Goal: Task Accomplishment & Management: Manage account settings

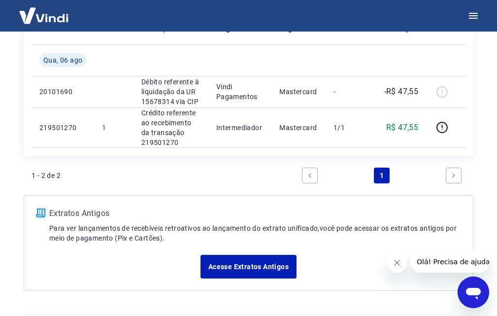
scroll to position [235, 0]
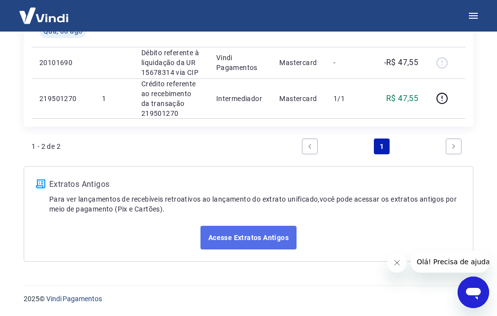
click at [263, 239] on link "Acesse Extratos Antigos" at bounding box center [249, 238] width 96 height 24
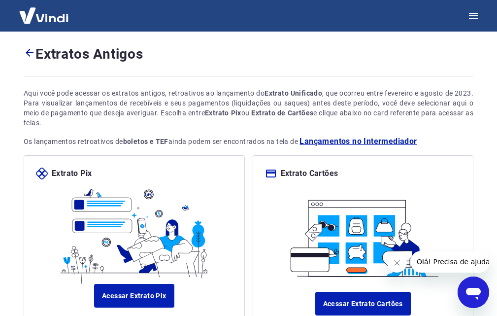
click at [29, 52] on icon at bounding box center [30, 53] width 8 height 8
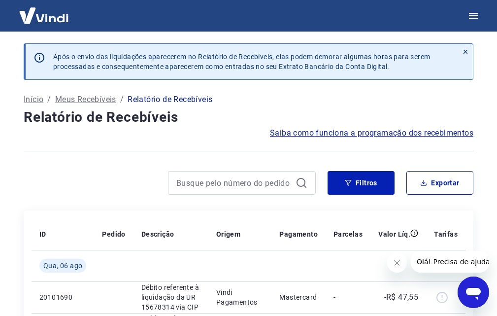
click at [464, 50] on icon at bounding box center [465, 51] width 7 height 7
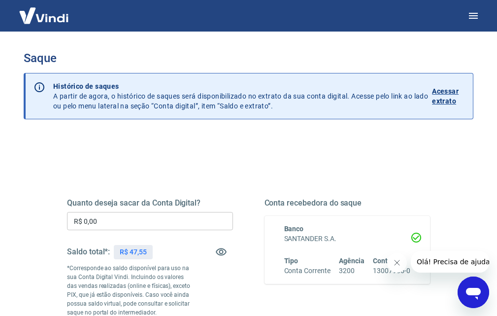
click at [449, 92] on p "Acessar extrato" at bounding box center [448, 96] width 33 height 20
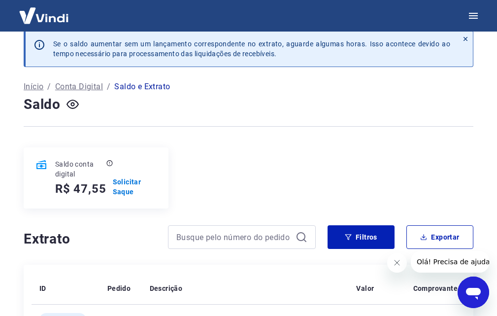
scroll to position [158, 0]
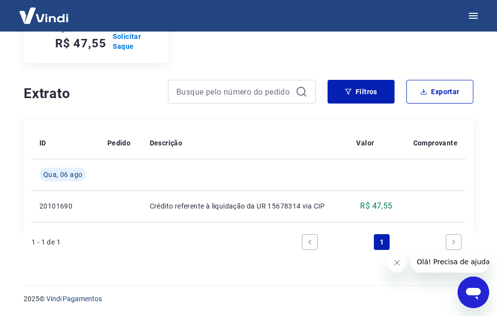
drag, startPoint x: 396, startPoint y: 259, endPoint x: 769, endPoint y: 508, distance: 448.2
click at [396, 259] on icon "Fechar mensagem da empresa" at bounding box center [397, 263] width 8 height 8
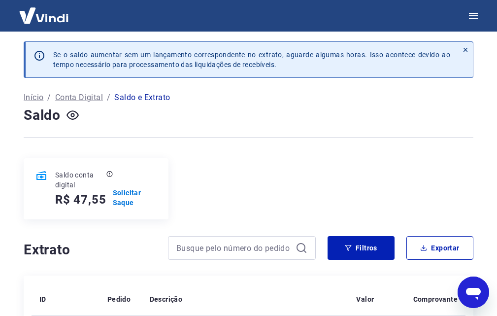
scroll to position [0, 0]
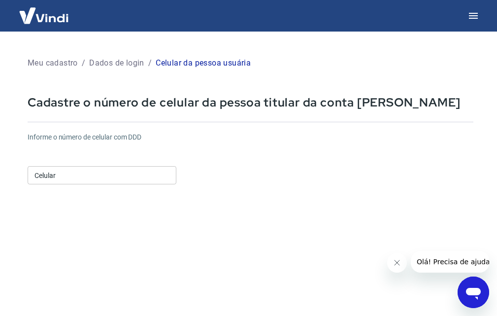
click at [95, 178] on input "Celular" at bounding box center [102, 175] width 149 height 18
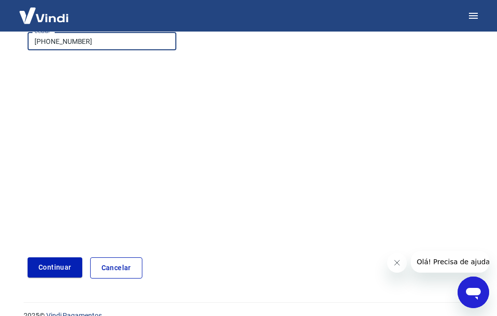
scroll to position [151, 0]
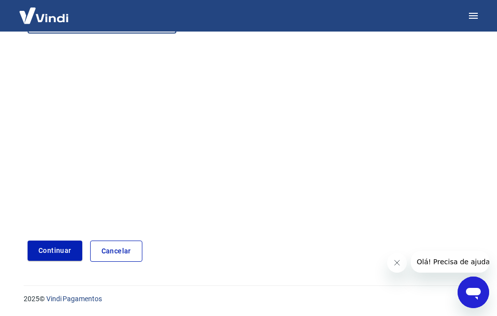
click at [63, 245] on button "Continuar" at bounding box center [55, 251] width 55 height 20
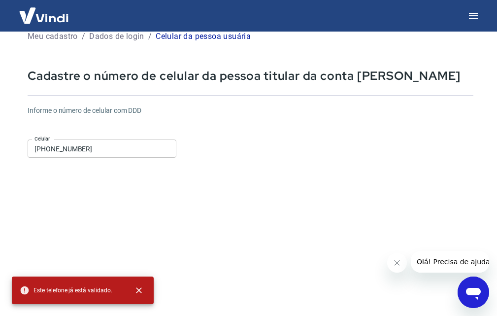
scroll to position [0, 0]
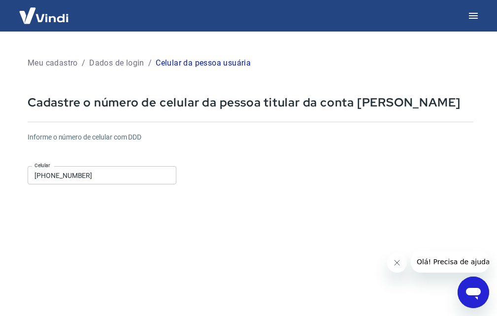
click at [100, 174] on input "(11) 98367-1765" at bounding box center [102, 175] width 149 height 18
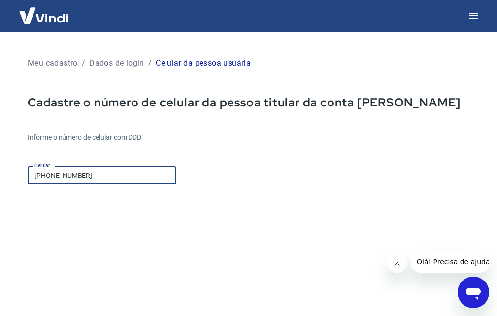
click at [100, 174] on input "(11) 98367-1765" at bounding box center [102, 175] width 149 height 18
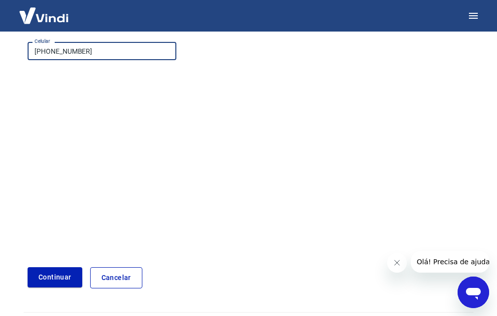
scroll to position [151, 0]
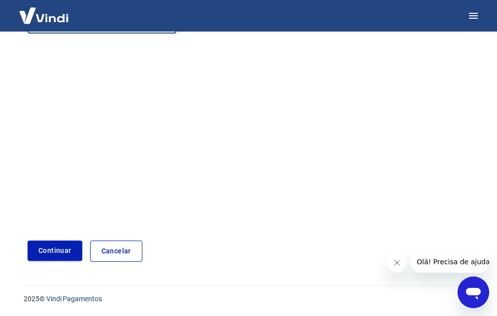
type input "(11) 93360-5336"
click at [40, 252] on button "Continuar" at bounding box center [55, 251] width 55 height 20
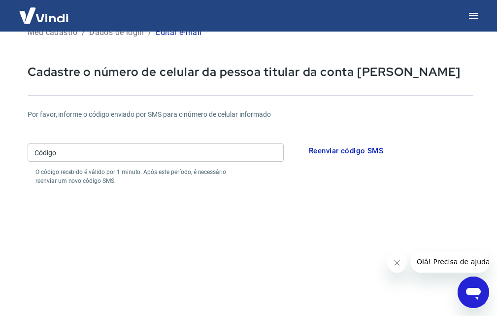
scroll to position [3, 0]
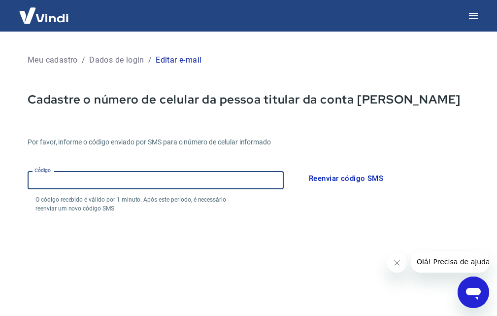
click at [52, 183] on input "Código" at bounding box center [156, 180] width 256 height 18
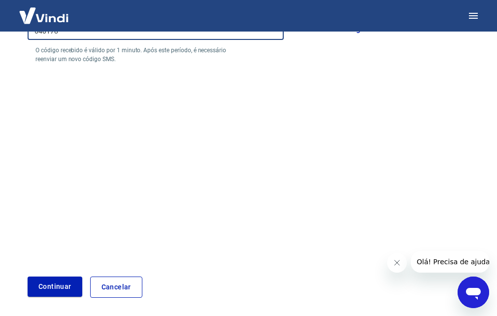
scroll to position [188, 0]
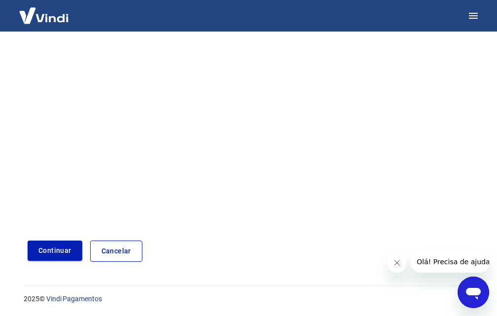
type input "640178"
click at [63, 247] on button "Continuar" at bounding box center [55, 251] width 55 height 20
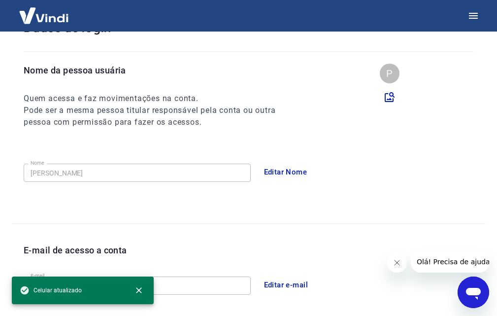
scroll to position [69, 0]
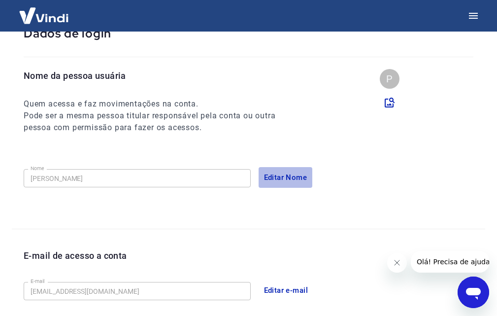
click at [276, 176] on button "Editar Nome" at bounding box center [286, 177] width 54 height 21
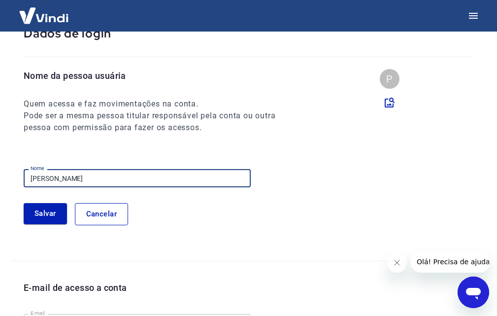
click at [133, 180] on input "PAULO SANTOS" at bounding box center [137, 178] width 227 height 18
click at [132, 180] on input "PAULO SANTOS" at bounding box center [137, 178] width 227 height 18
type input "FLAVIA DO CARMO"
click at [55, 220] on button "Salvar" at bounding box center [45, 213] width 43 height 21
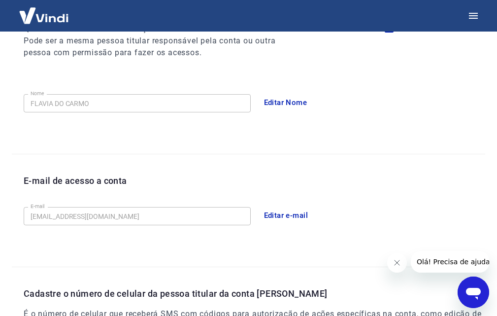
scroll to position [0, 0]
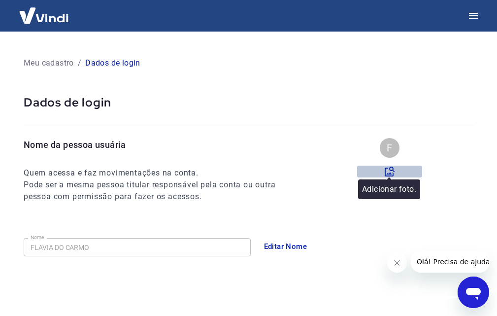
click at [390, 171] on icon at bounding box center [390, 172] width 12 height 12
click at [0, 0] on input "file" at bounding box center [0, 0] width 0 height 0
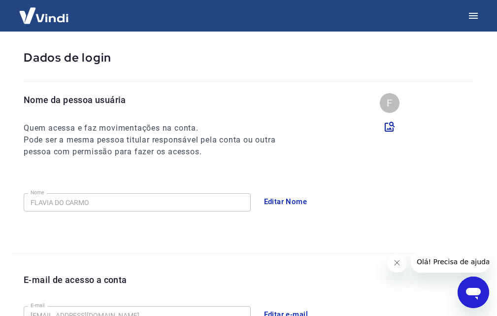
scroll to position [315, 0]
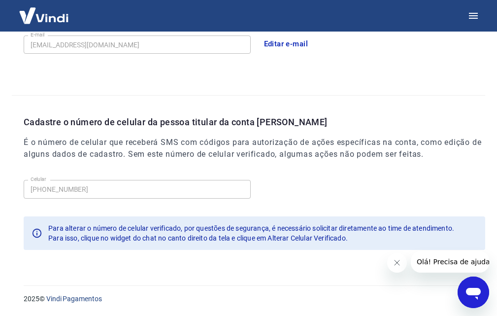
drag, startPoint x: 501, startPoint y: 121, endPoint x: 5, endPoint y: 17, distance: 506.6
click at [393, 261] on icon "Fechar mensagem da empresa" at bounding box center [397, 263] width 8 height 8
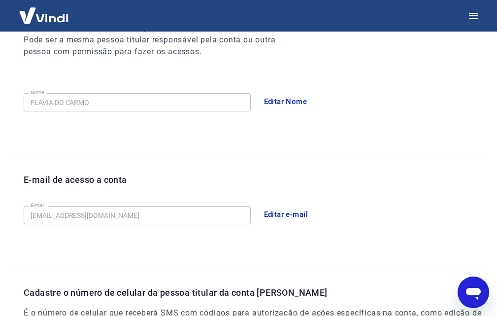
scroll to position [69, 0]
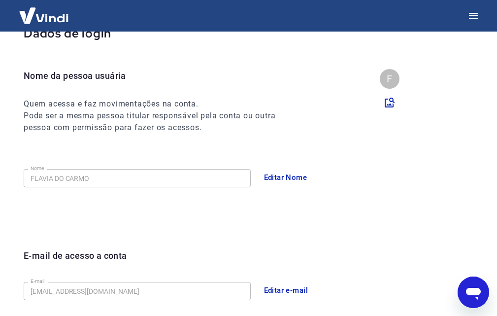
scroll to position [188, 0]
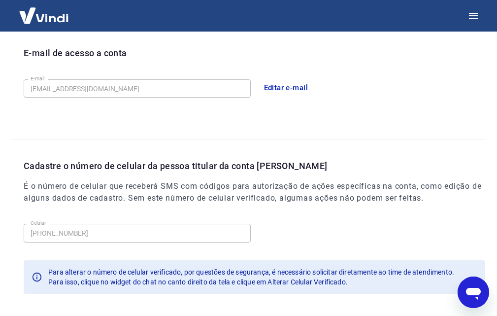
scroll to position [265, 0]
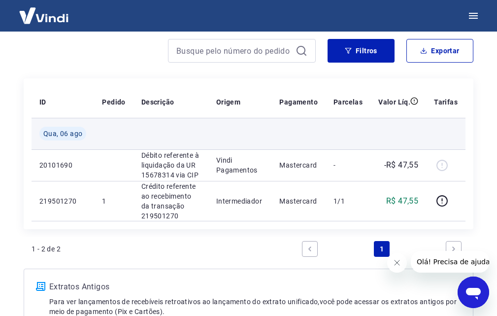
scroll to position [136, 0]
